Goal: Task Accomplishment & Management: Use online tool/utility

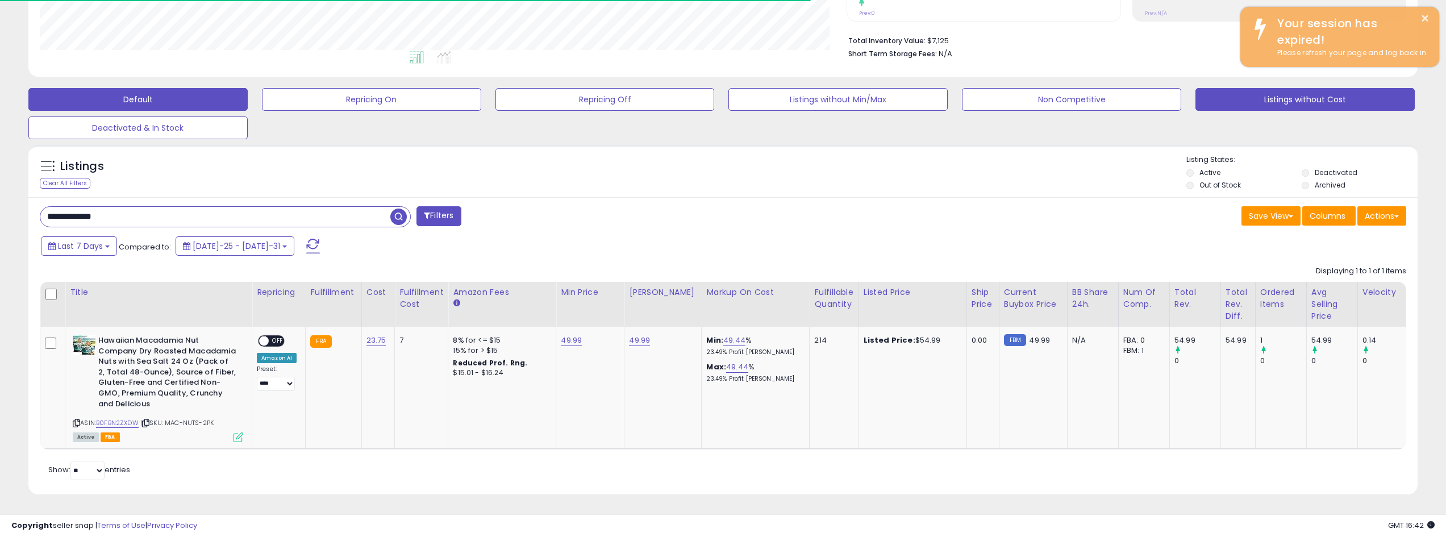
scroll to position [233, 807]
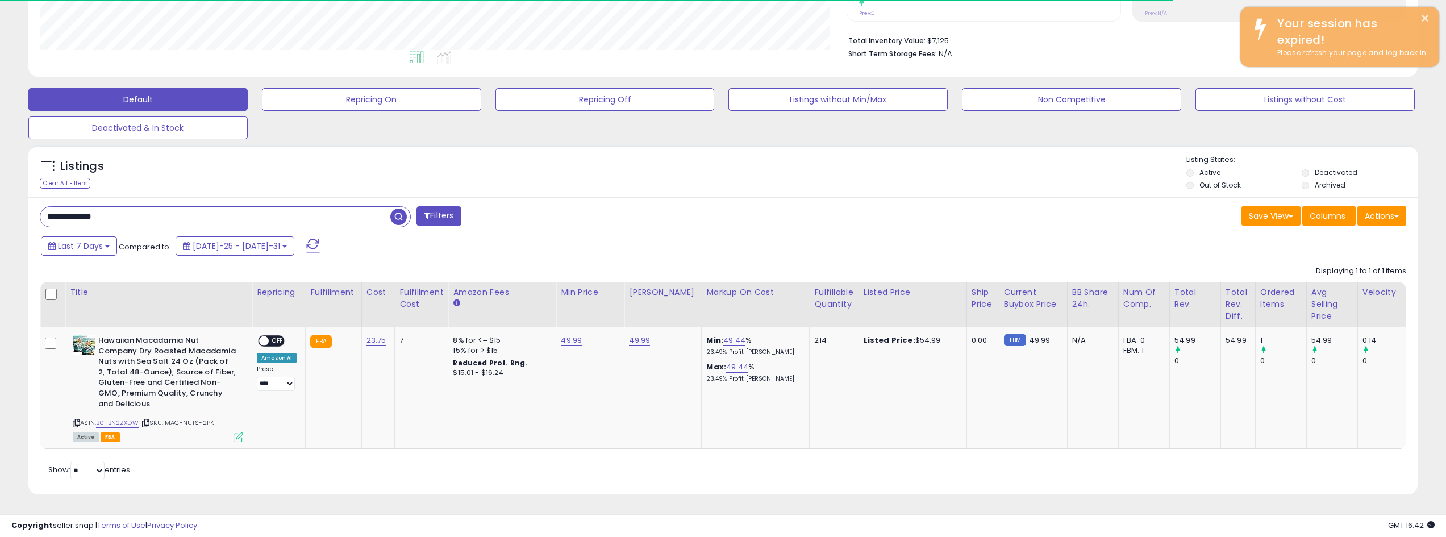
click at [230, 216] on input "**********" at bounding box center [215, 217] width 350 height 20
drag, startPoint x: 298, startPoint y: 172, endPoint x: 333, endPoint y: 182, distance: 37.2
click at [298, 172] on div "Listings" at bounding box center [722, 174] width 1389 height 39
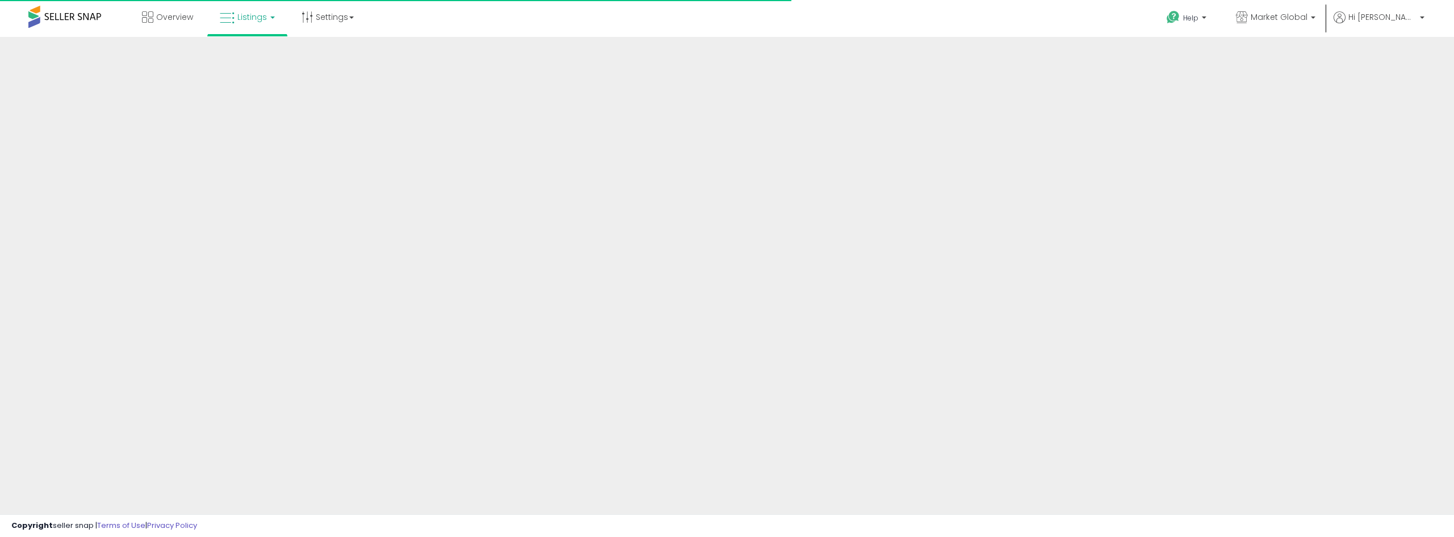
select select "*"
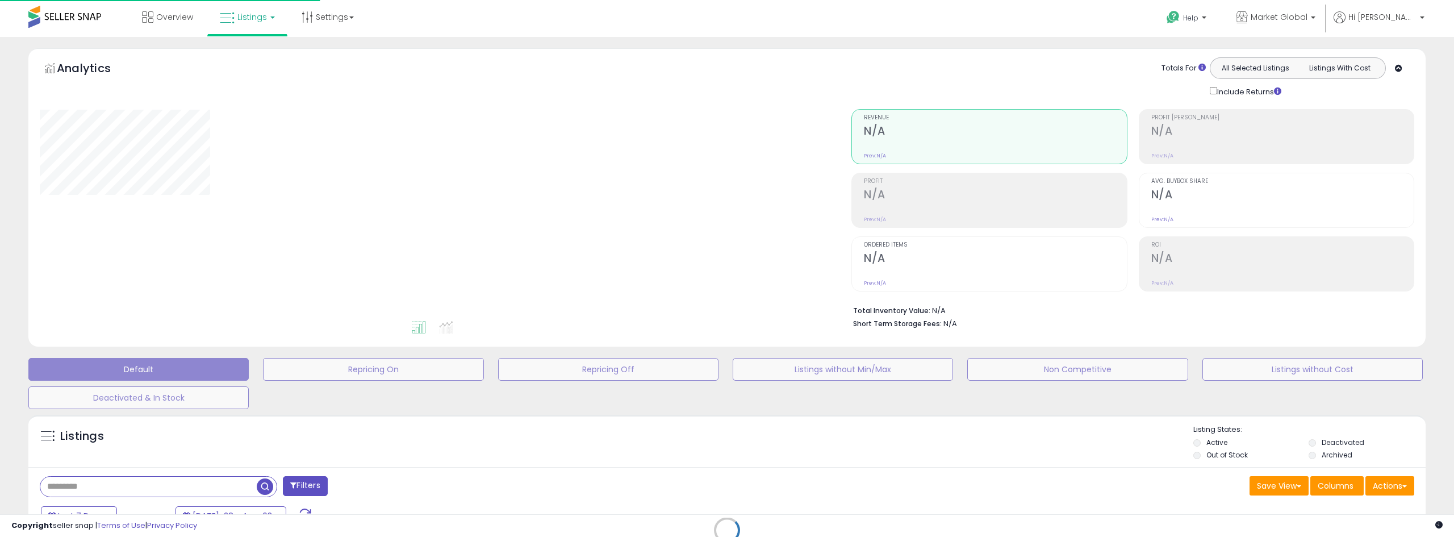
select select "****"
select select
select select "***"
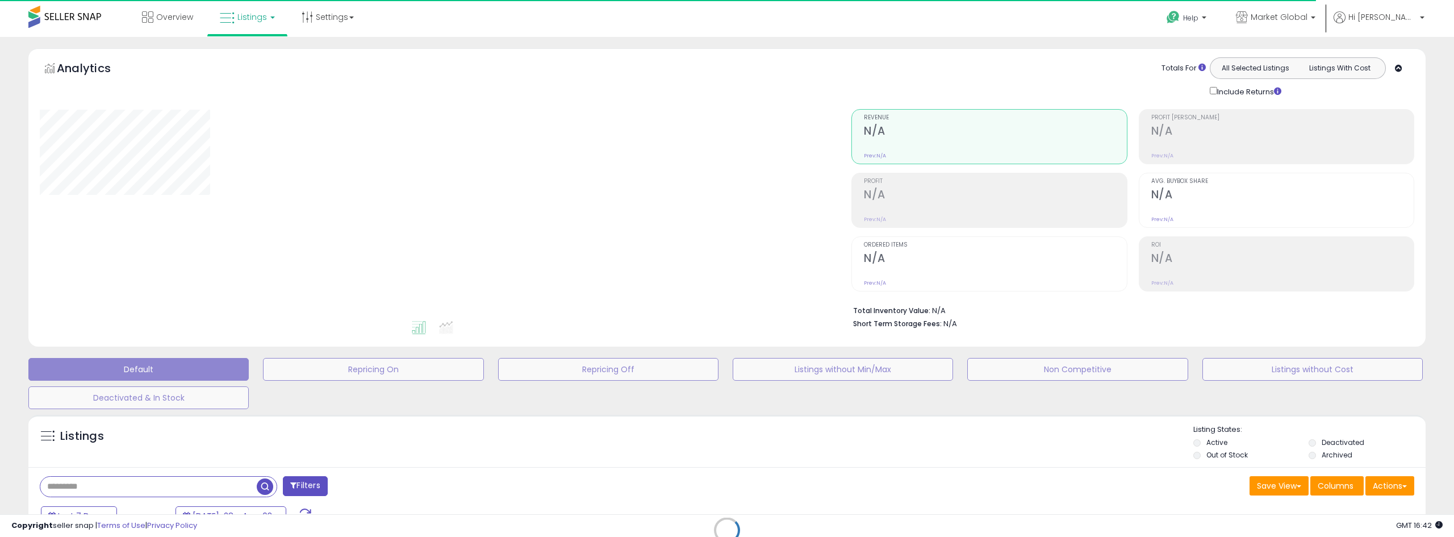
select select "*"
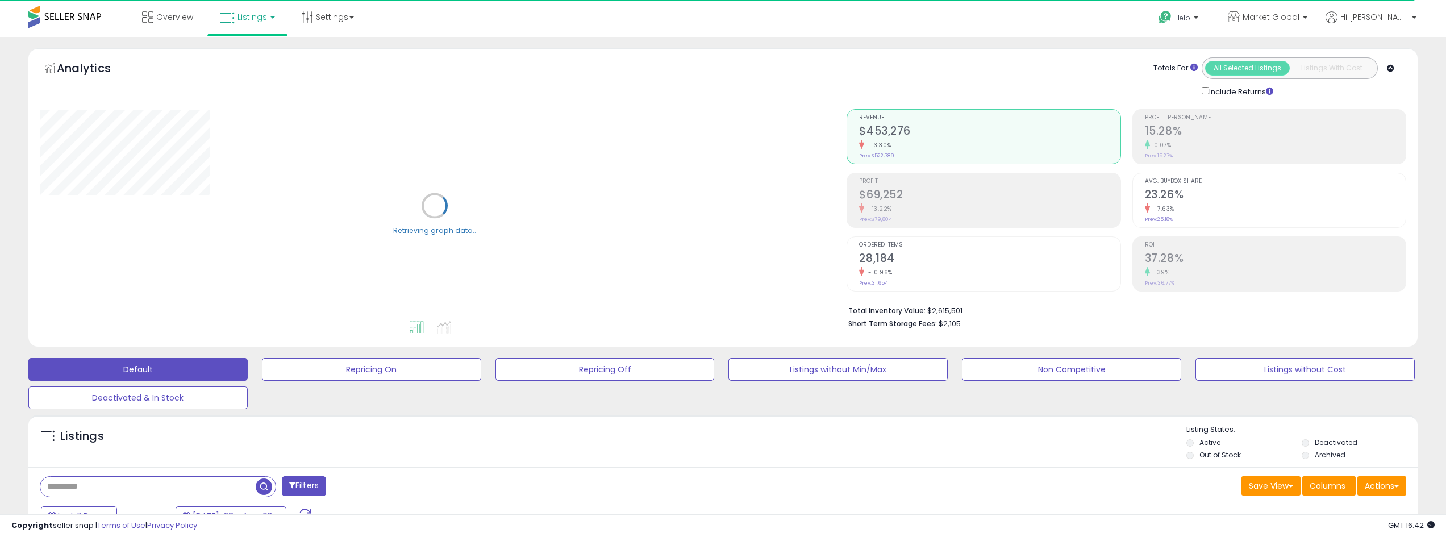
click at [317, 490] on button "Filters" at bounding box center [304, 486] width 44 height 20
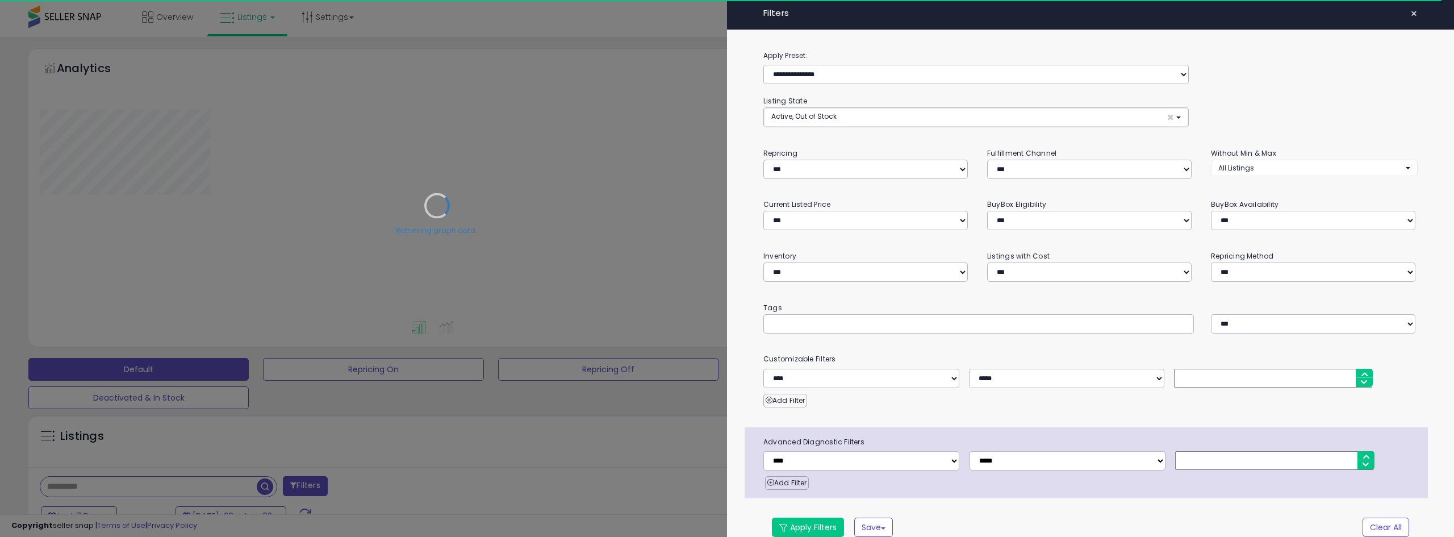
click at [827, 111] on div "Retrieving graph data.." at bounding box center [437, 214] width 812 height 233
click at [844, 119] on button "Active, Out of Stock ×" at bounding box center [976, 117] width 424 height 19
drag, startPoint x: 814, startPoint y: 178, endPoint x: 801, endPoint y: 196, distance: 22.4
click at [813, 178] on div "Retrieving graph data.." at bounding box center [437, 214] width 812 height 233
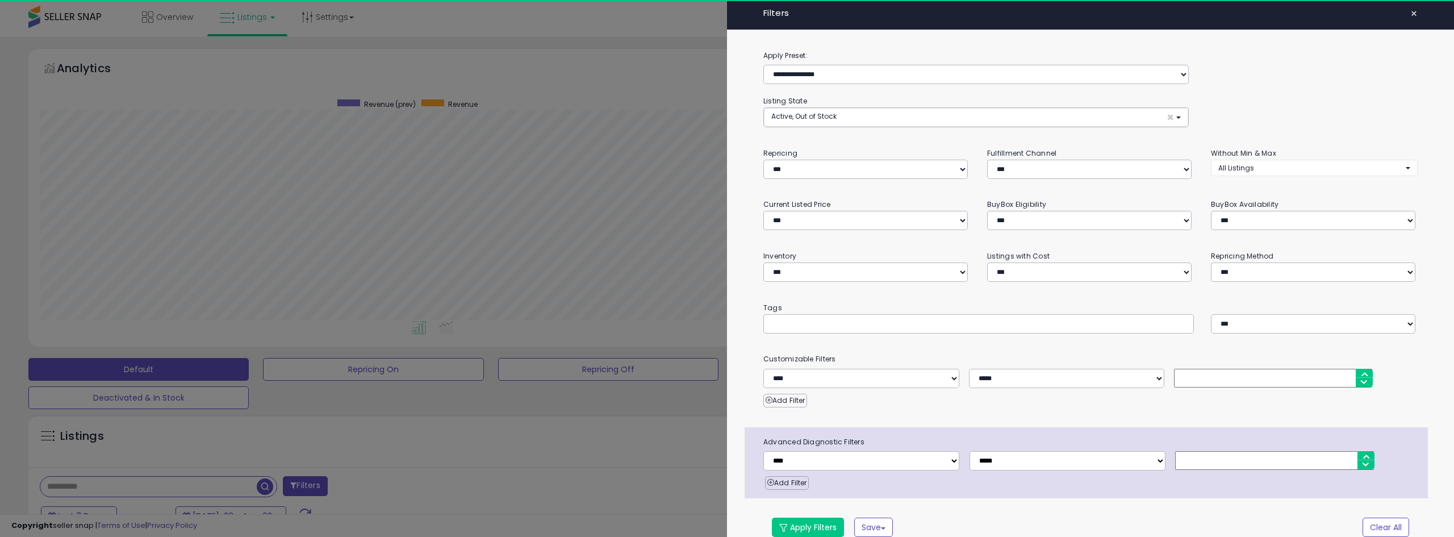
scroll to position [233, 812]
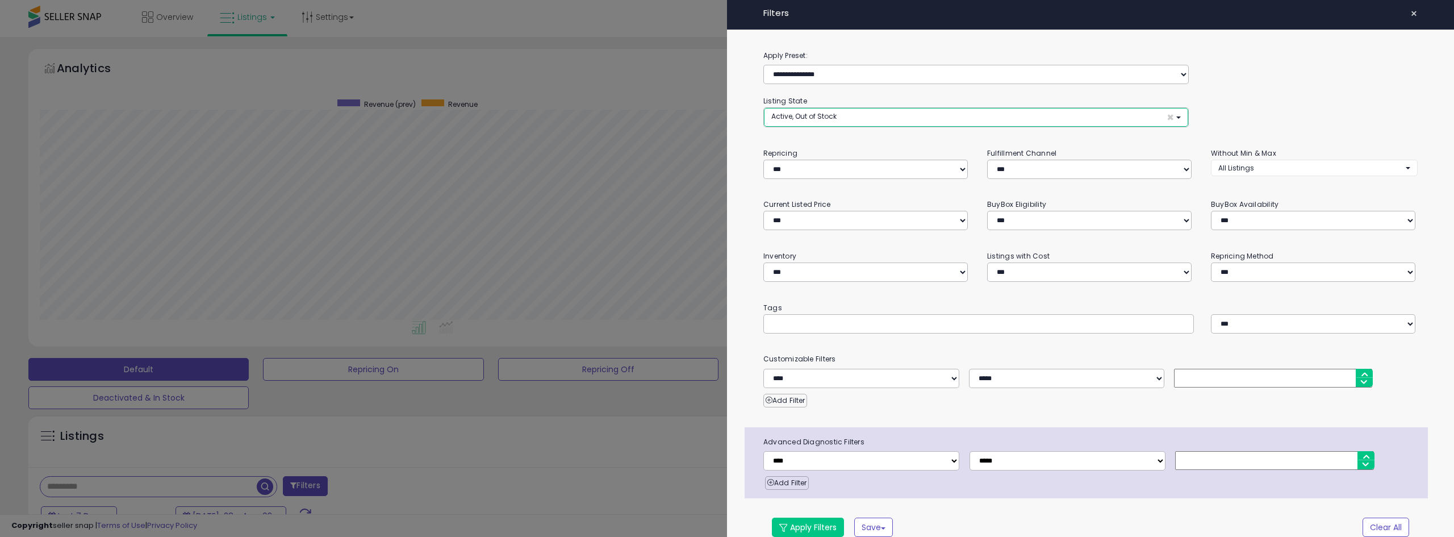
click at [829, 121] on button "Active, Out of Stock ×" at bounding box center [976, 117] width 424 height 19
drag, startPoint x: 825, startPoint y: 171, endPoint x: 816, endPoint y: 189, distance: 20.3
click at [824, 172] on link "Deactivated" at bounding box center [809, 181] width 85 height 18
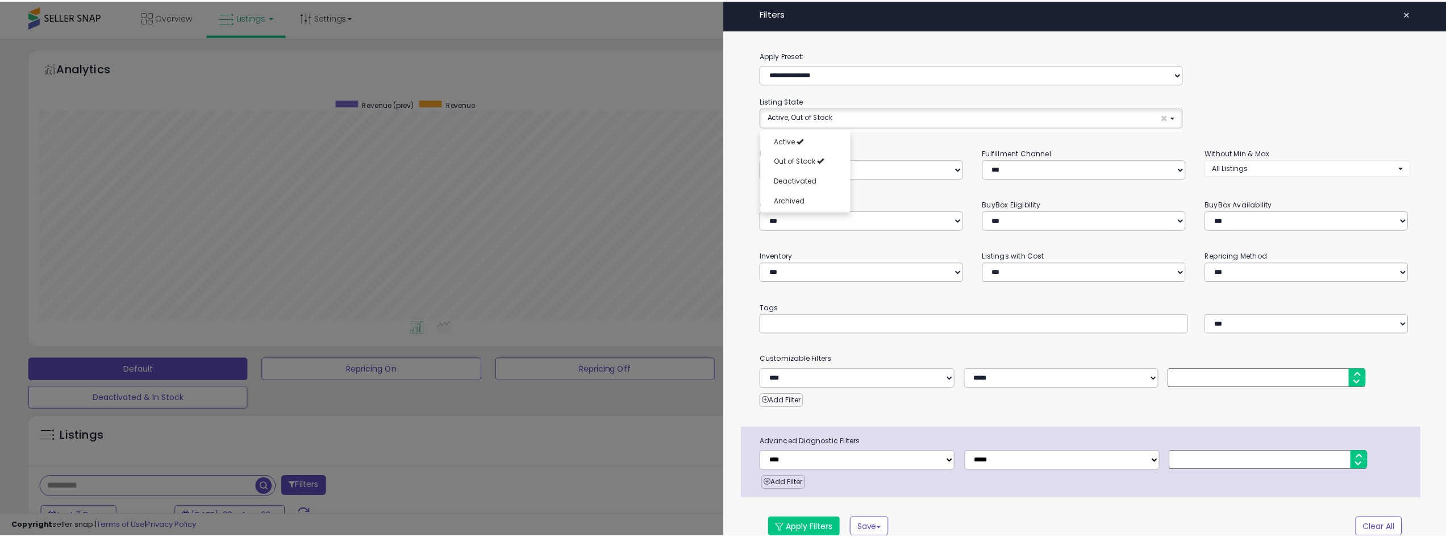
scroll to position [9, 0]
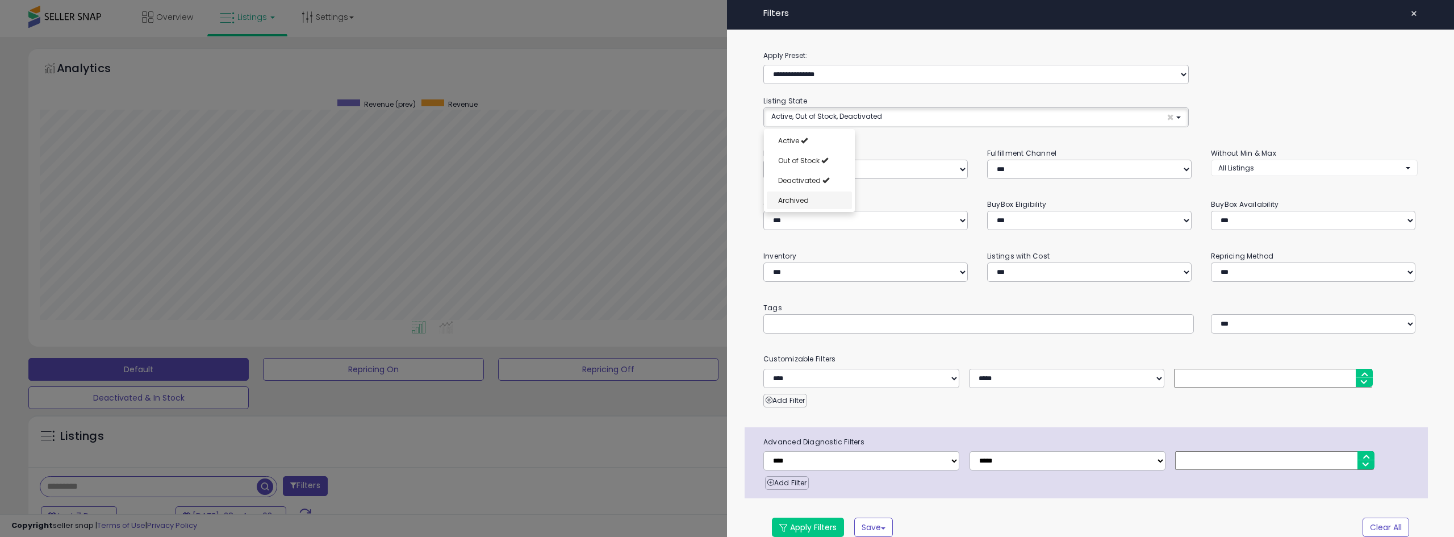
select select "**********"
click at [813, 195] on link "Archived" at bounding box center [809, 200] width 85 height 18
click at [808, 520] on button "Apply Filters" at bounding box center [808, 527] width 72 height 19
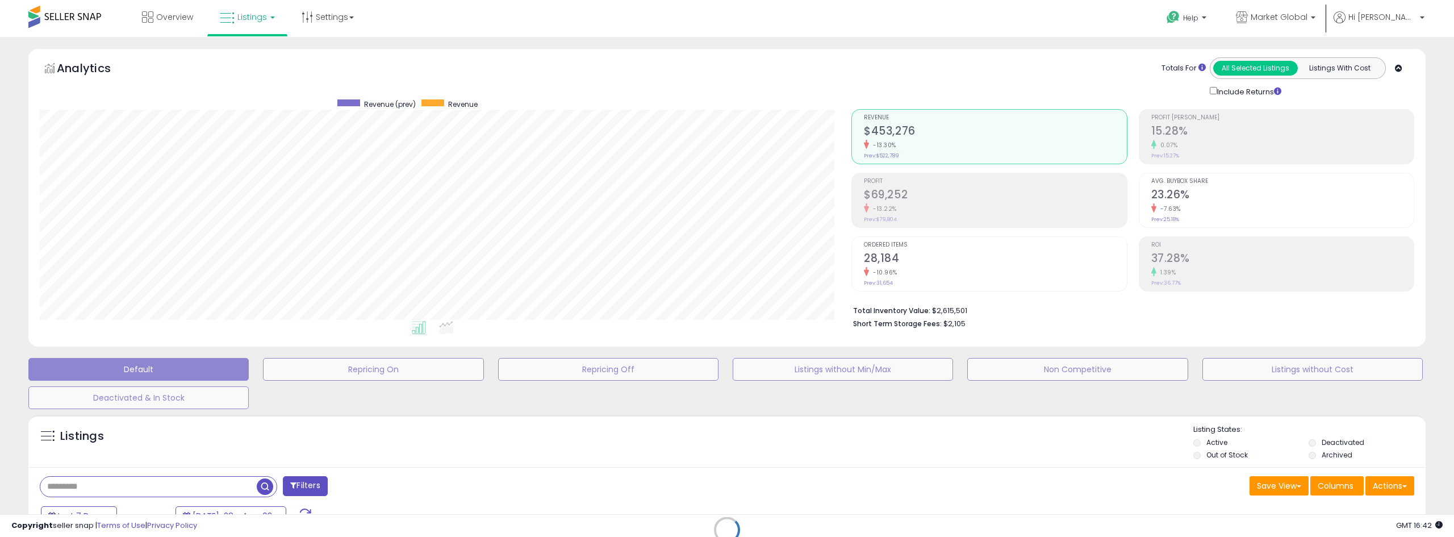
click at [1394, 491] on div "Retrieving listings data.." at bounding box center [727, 538] width 1415 height 258
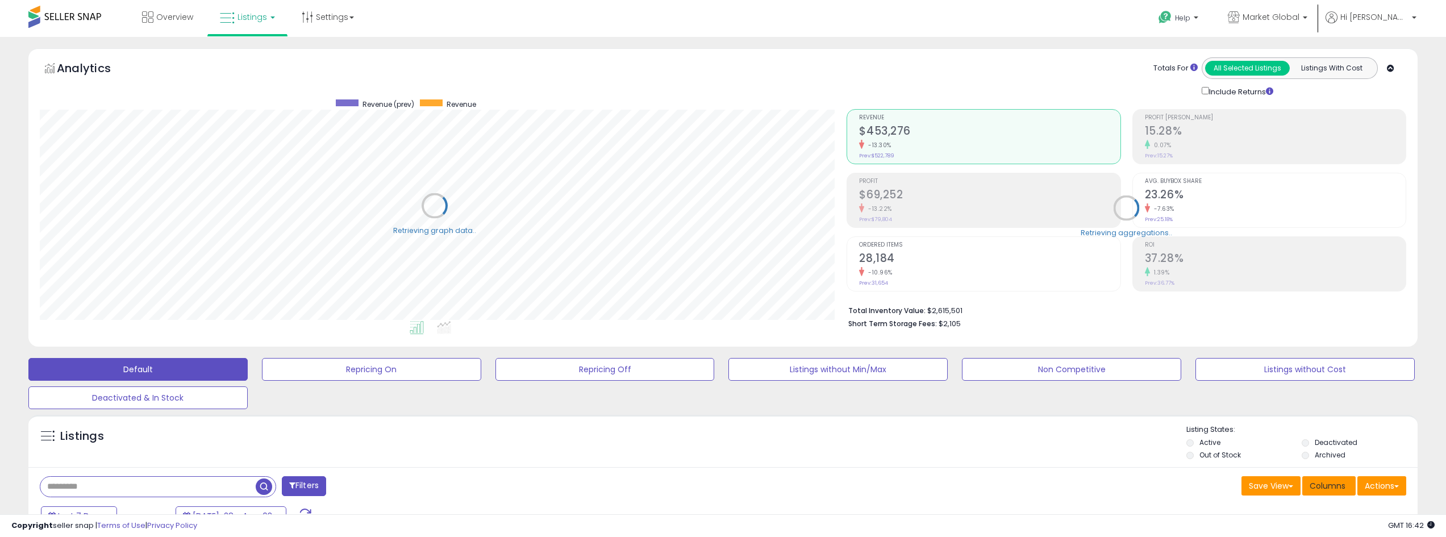
scroll to position [567857, 567283]
click at [1373, 485] on button "Actions" at bounding box center [1381, 485] width 49 height 19
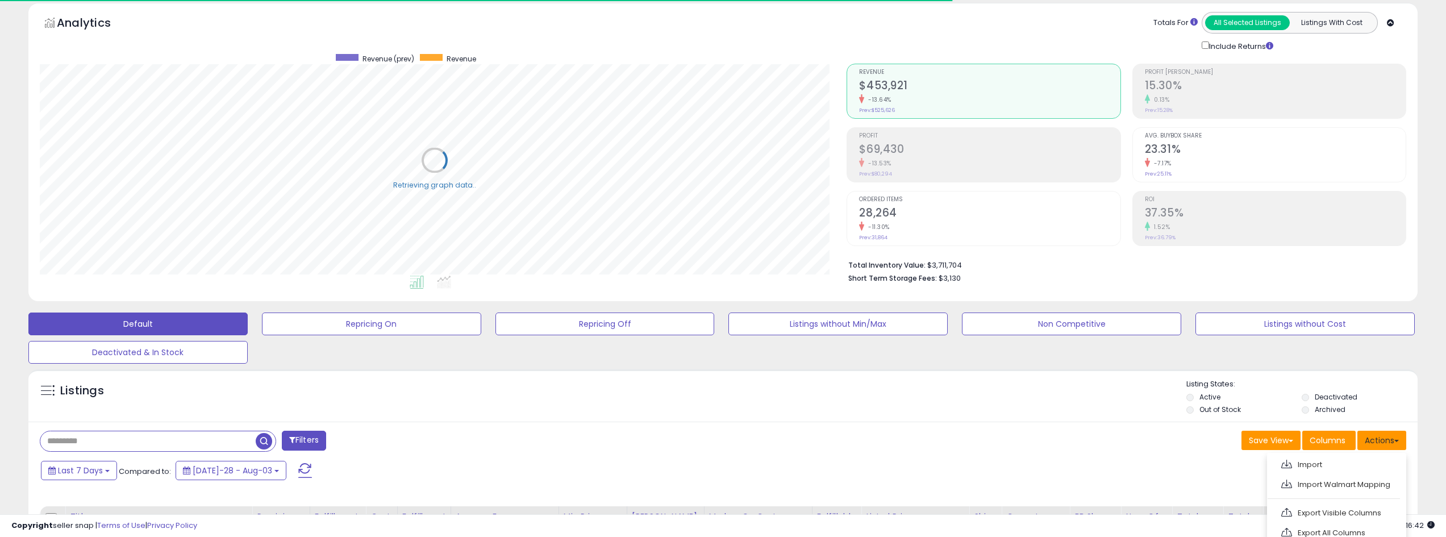
scroll to position [170, 0]
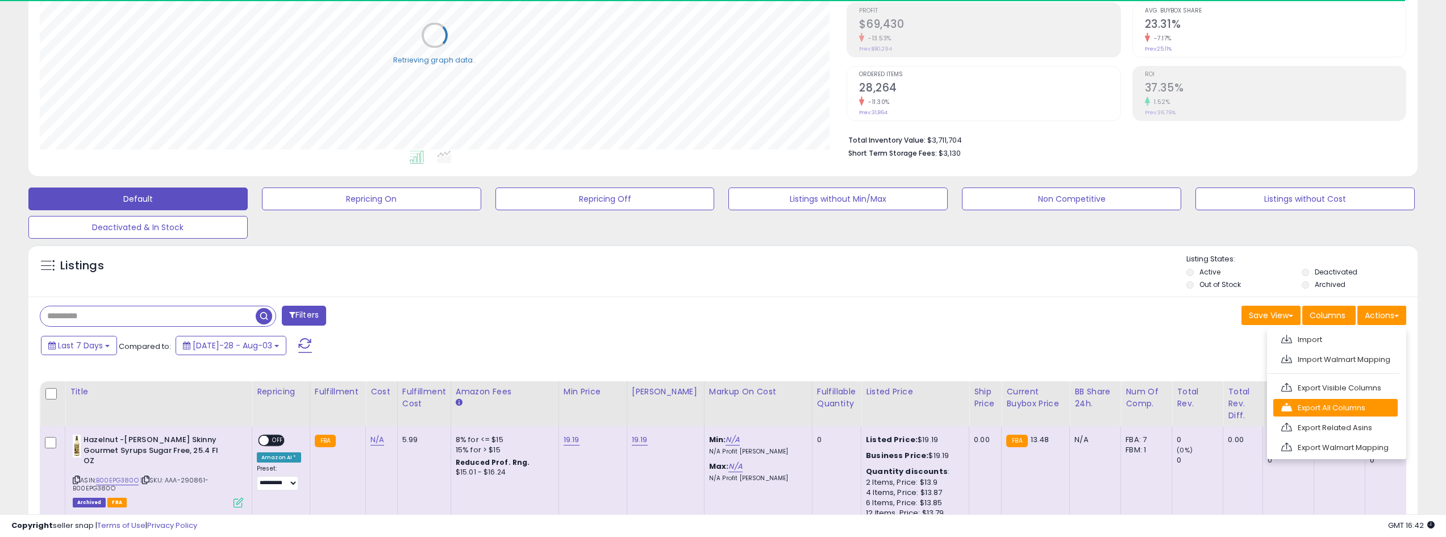
click at [1349, 407] on link "Export All Columns" at bounding box center [1335, 408] width 124 height 18
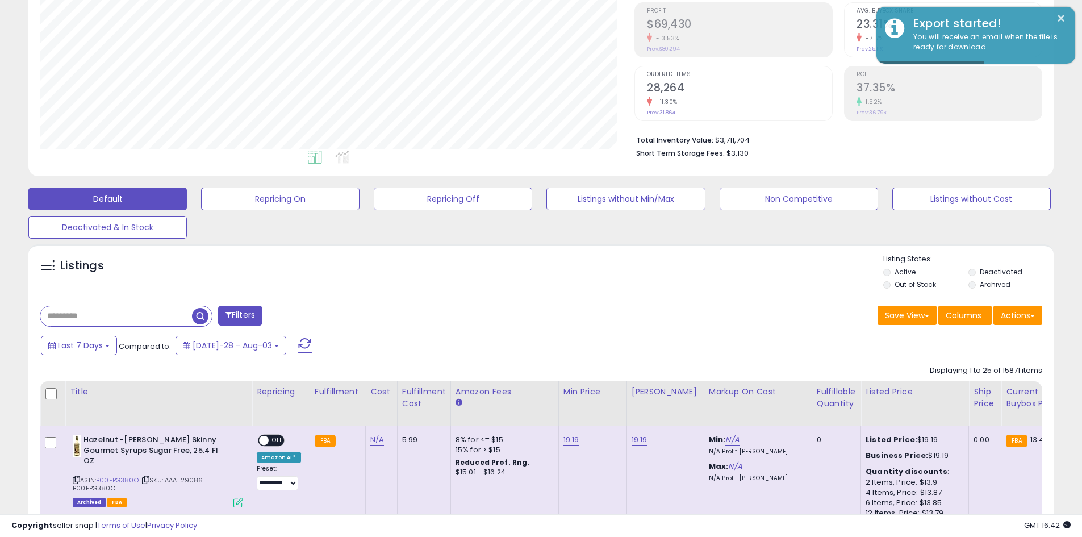
scroll to position [567857, 567495]
